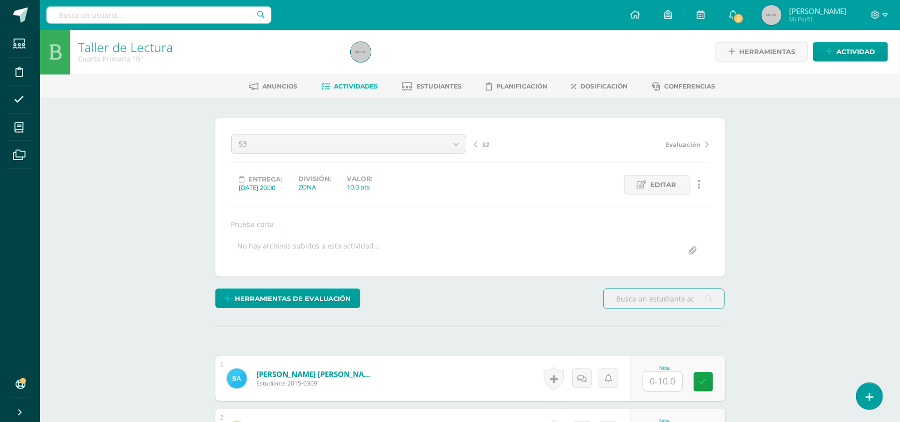
scroll to position [2, 0]
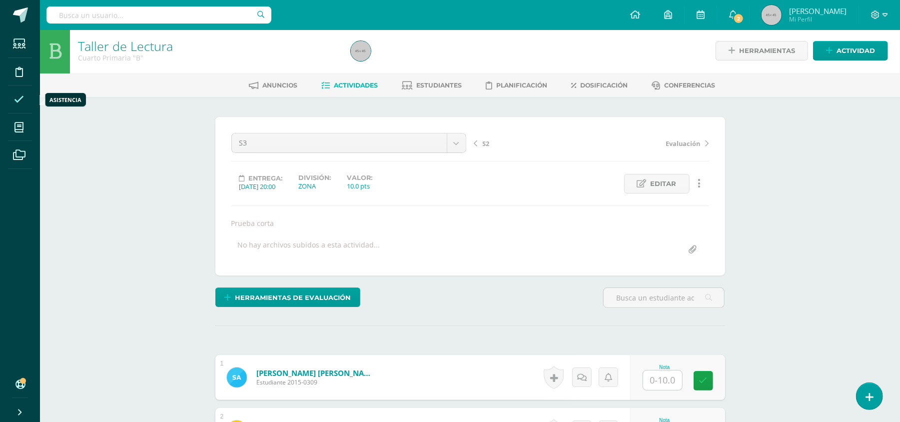
click at [17, 98] on icon at bounding box center [19, 99] width 10 height 10
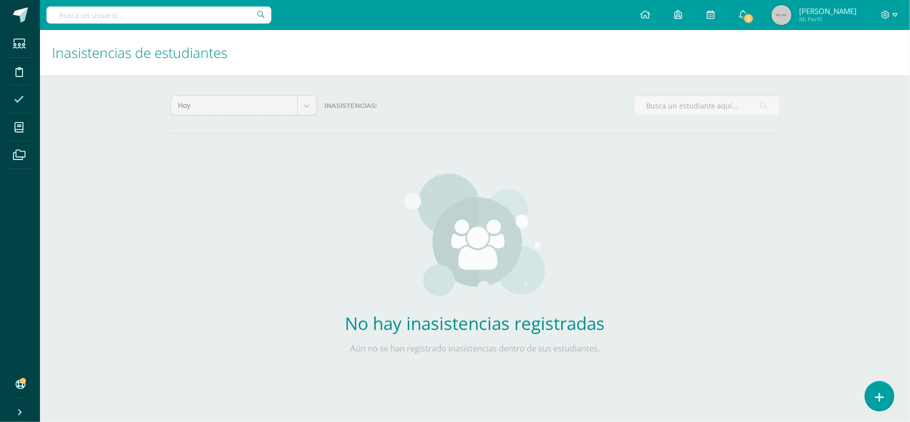
click at [885, 389] on link at bounding box center [879, 395] width 28 height 29
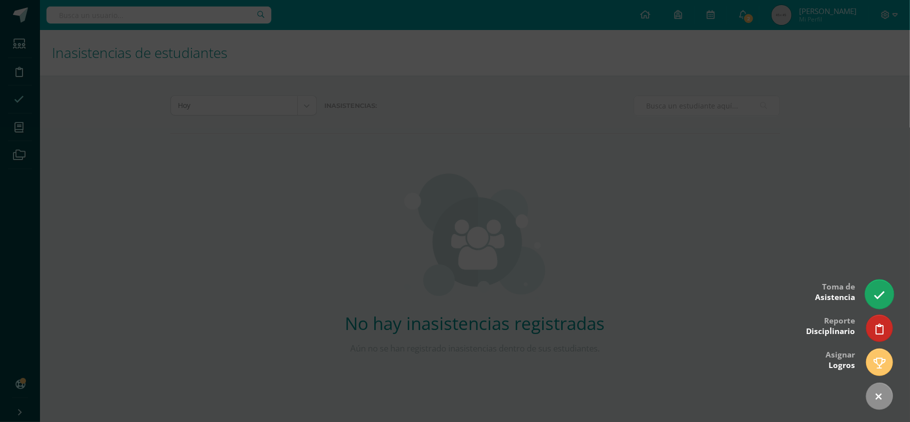
click at [887, 292] on link at bounding box center [879, 293] width 28 height 29
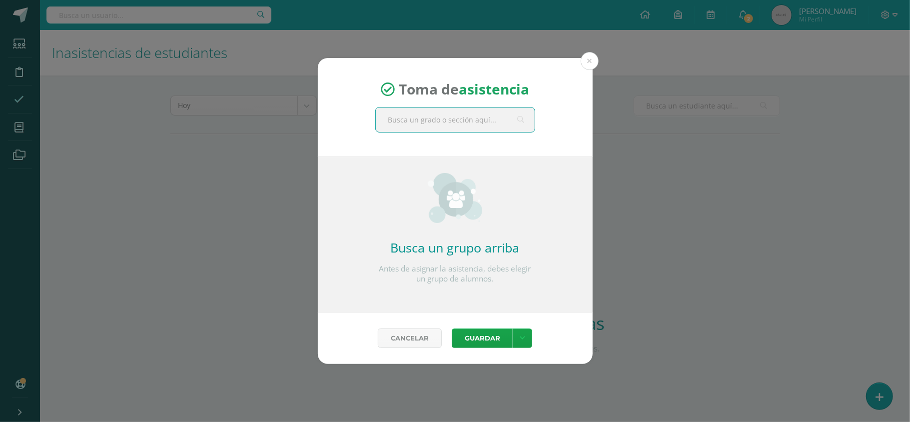
click at [393, 120] on input "text" at bounding box center [455, 119] width 159 height 24
type input "quinto a"
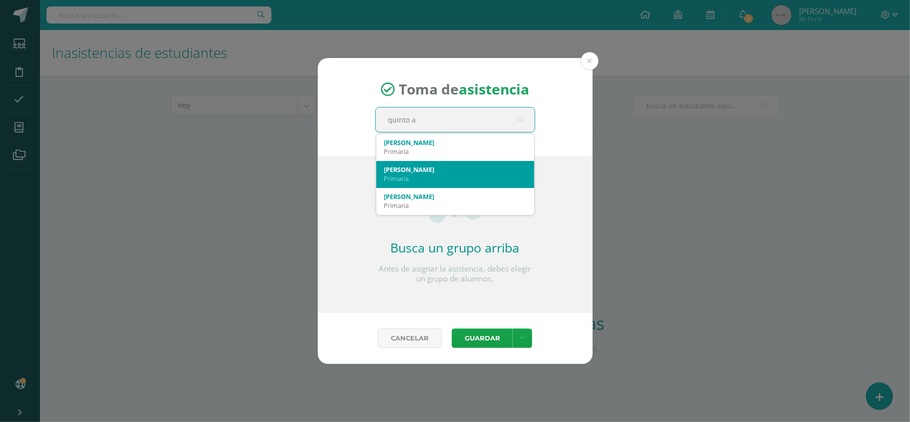
click at [427, 171] on div "Quinto A" at bounding box center [455, 169] width 142 height 9
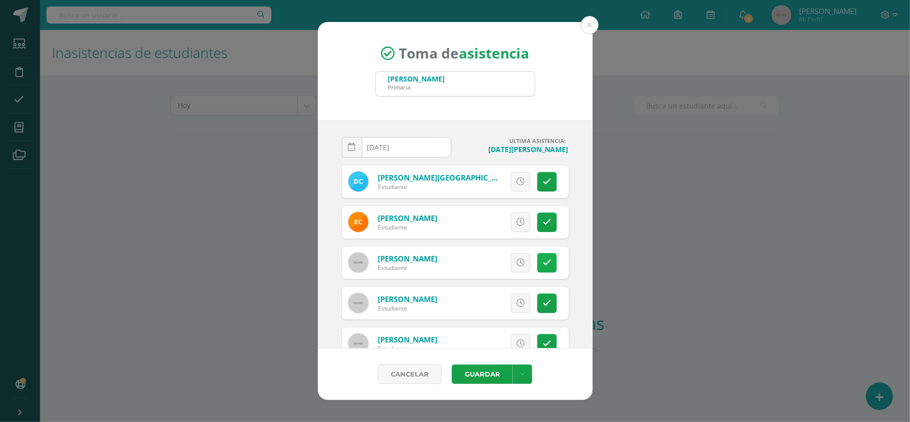
click at [543, 262] on icon at bounding box center [547, 262] width 8 height 8
click at [490, 262] on span "Excusa" at bounding box center [503, 262] width 27 height 18
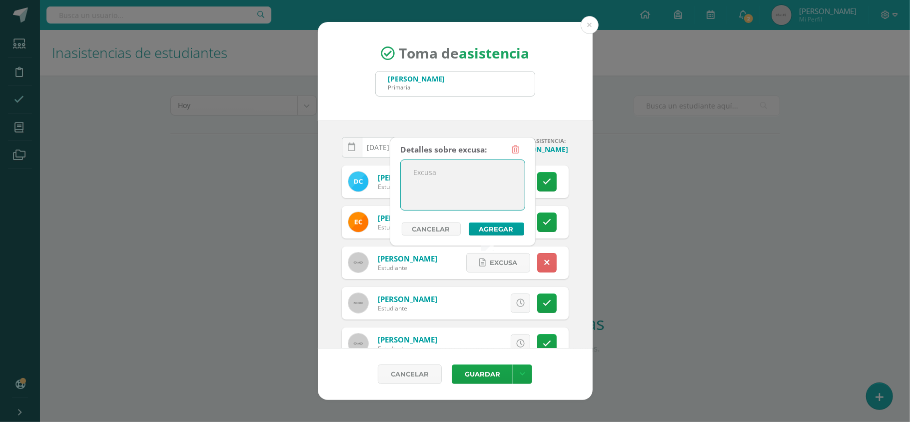
click at [439, 172] on textarea at bounding box center [463, 185] width 124 height 50
type textarea "Se retiro por enfermedad"
click at [488, 227] on button "Agregar" at bounding box center [496, 228] width 55 height 13
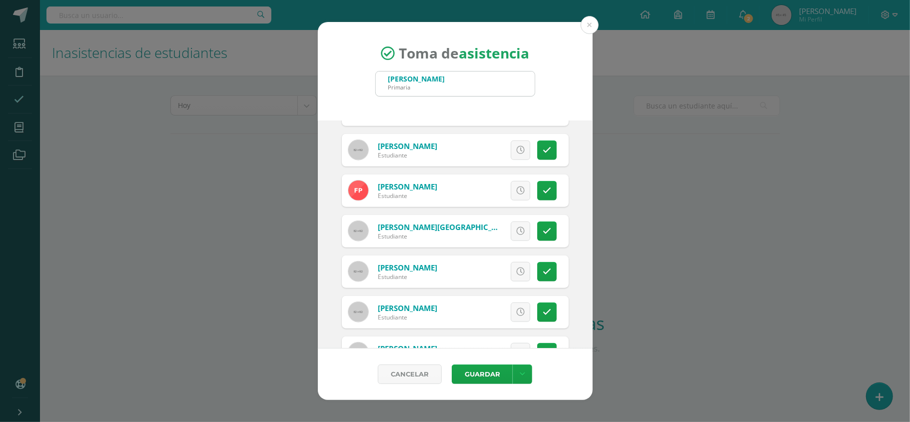
scroll to position [746, 0]
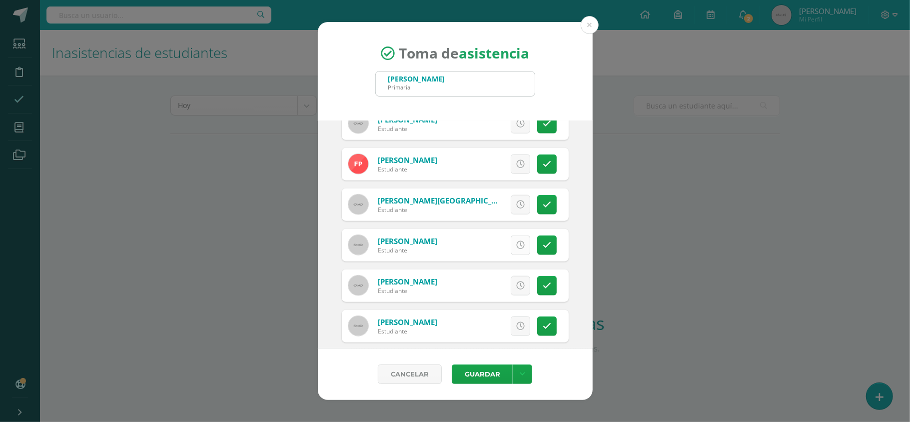
click at [516, 245] on icon at bounding box center [520, 245] width 8 height 8
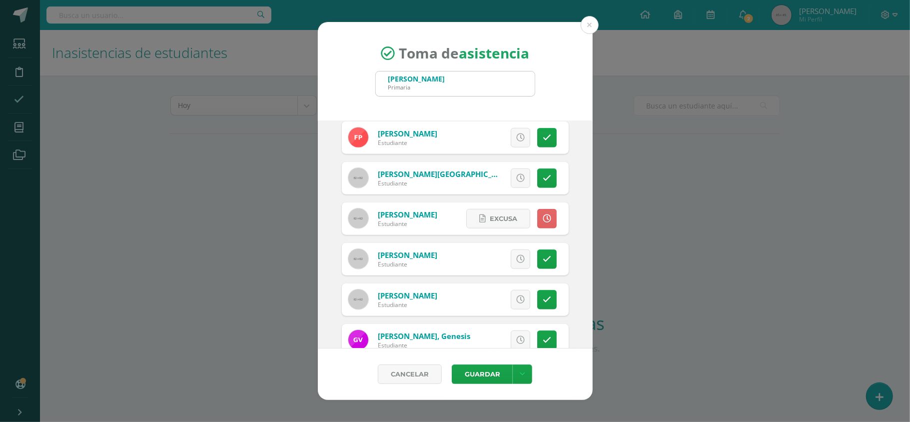
scroll to position [797, 0]
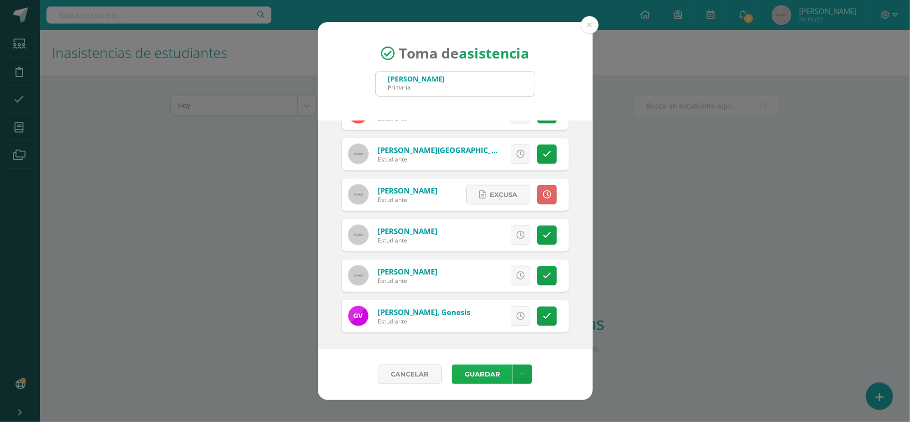
drag, startPoint x: 506, startPoint y: 364, endPoint x: 484, endPoint y: 370, distance: 22.9
click at [484, 370] on div "Guardar" at bounding box center [492, 373] width 90 height 19
click at [484, 370] on button "Guardar" at bounding box center [482, 373] width 61 height 19
